Goal: Understand process/instructions: Learn how to perform a task or action

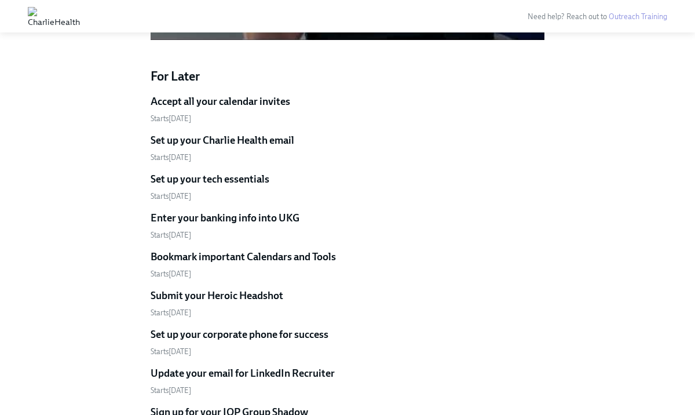
scroll to position [1027, 0]
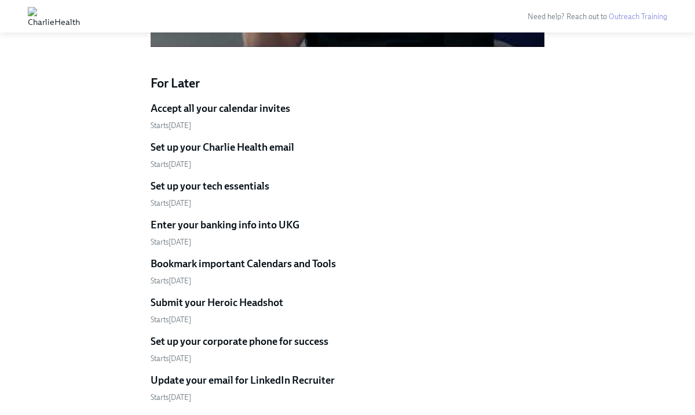
click at [272, 101] on h5 "Accept all your calendar invites" at bounding box center [221, 108] width 140 height 14
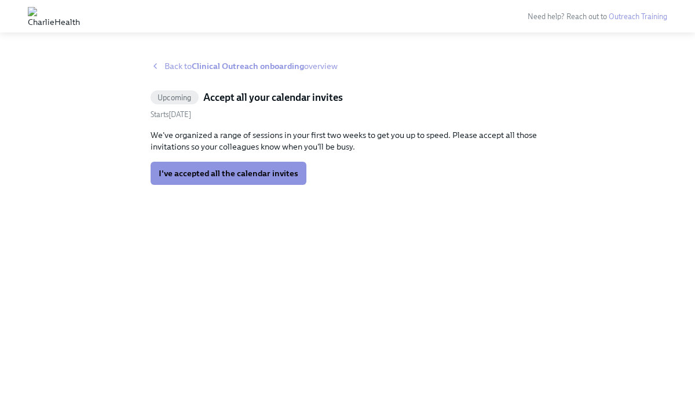
click at [151, 68] on icon at bounding box center [155, 65] width 9 height 9
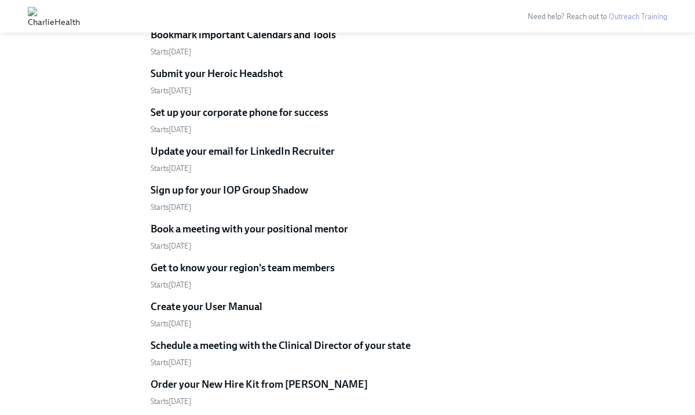
scroll to position [1259, 0]
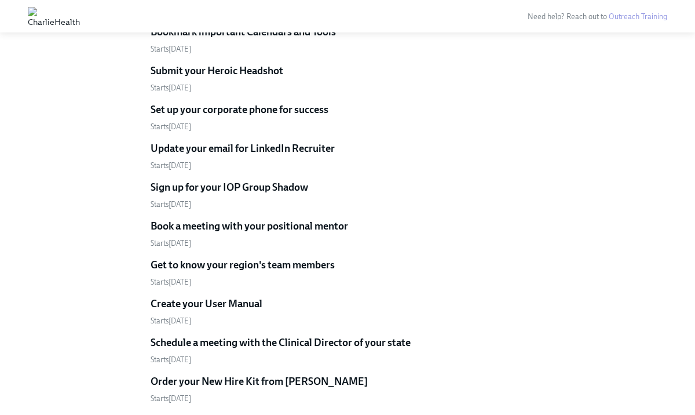
click at [228, 102] on h5 "Set up your corporate phone for success" at bounding box center [240, 109] width 178 height 14
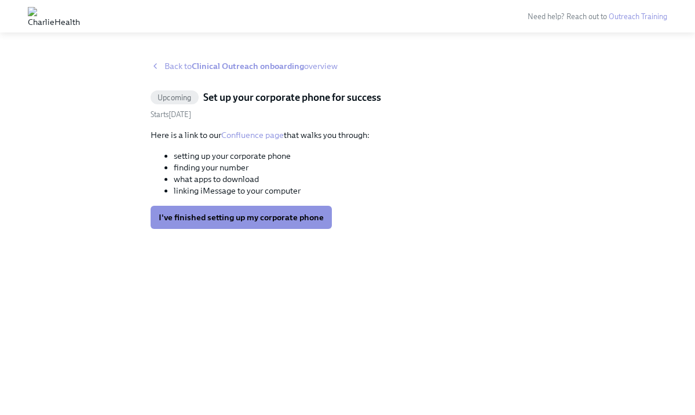
click at [248, 134] on link "Confluence page" at bounding box center [252, 135] width 63 height 10
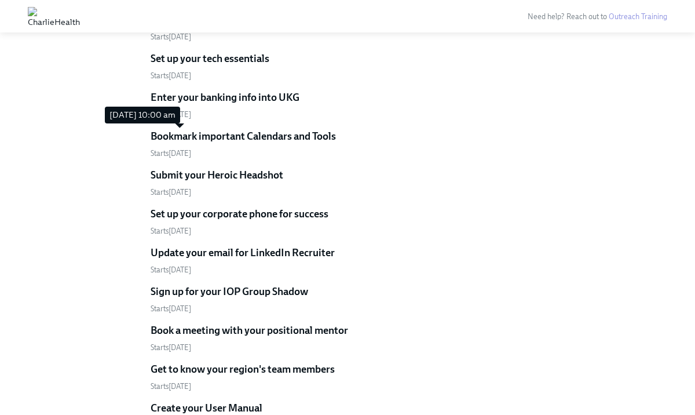
scroll to position [1135, 0]
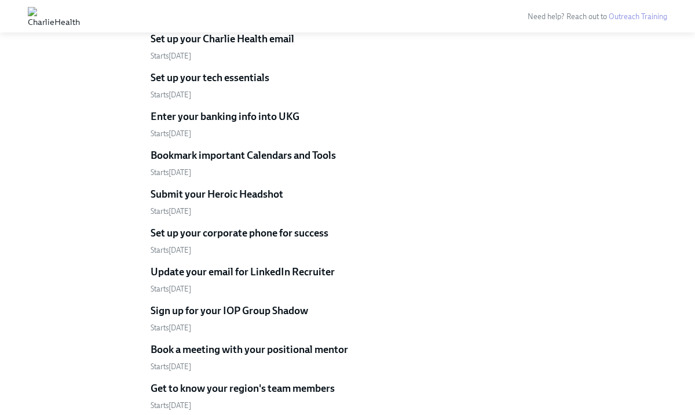
click at [244, 226] on h5 "Set up your corporate phone for success" at bounding box center [240, 233] width 178 height 14
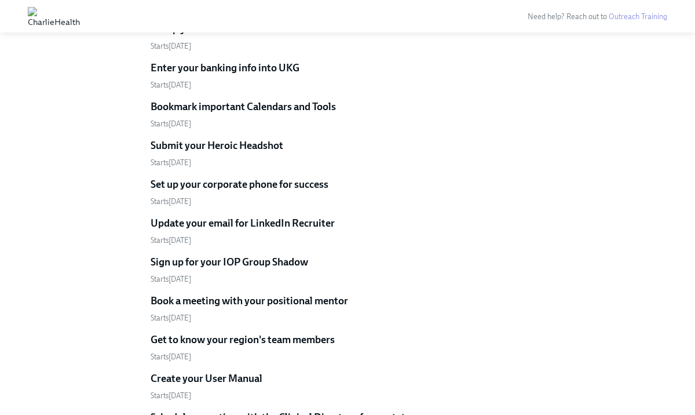
scroll to position [1187, 0]
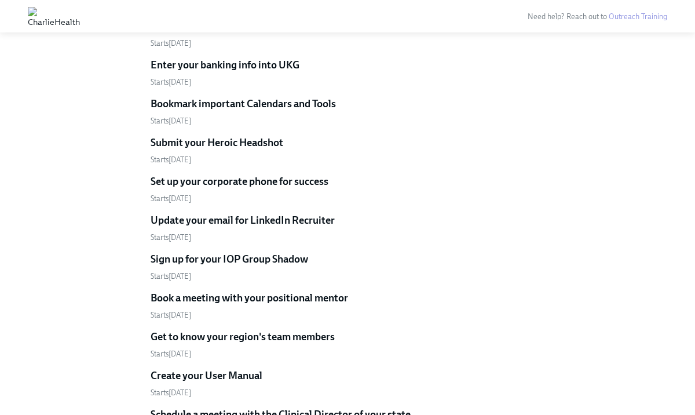
click at [251, 213] on h5 "Update your email for LinkedIn Recruiter" at bounding box center [243, 220] width 184 height 14
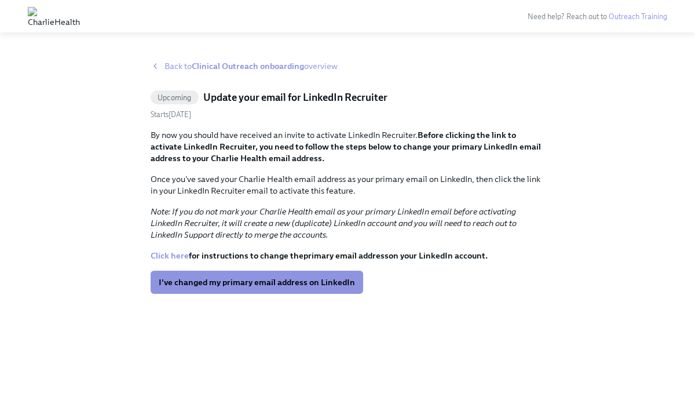
scroll to position [1187, 0]
